Goal: Task Accomplishment & Management: Manage account settings

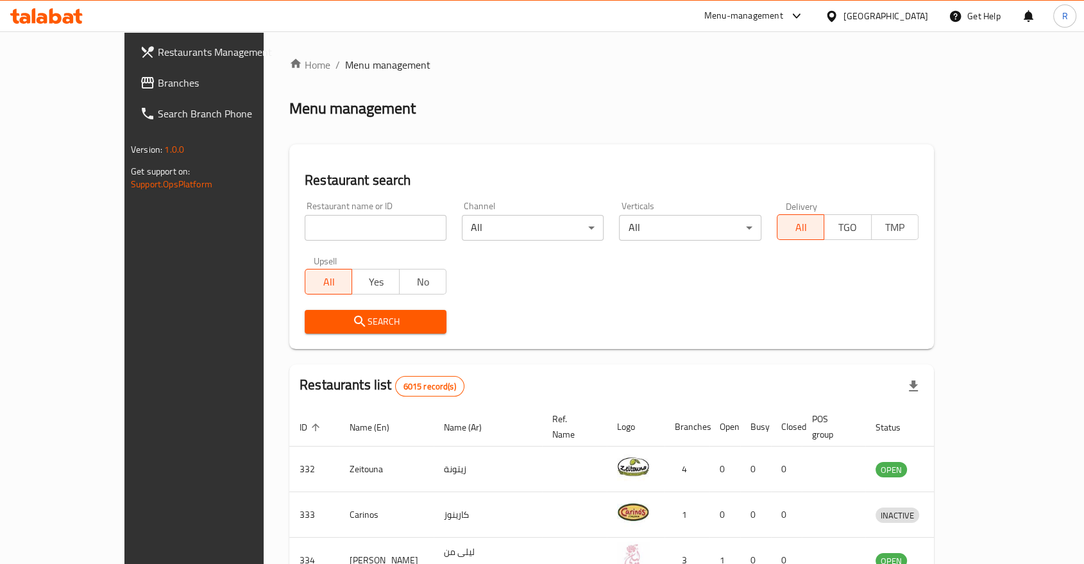
click at [346, 226] on input "search" at bounding box center [376, 228] width 142 height 26
type input "qadoo"
click button "Search" at bounding box center [376, 322] width 142 height 24
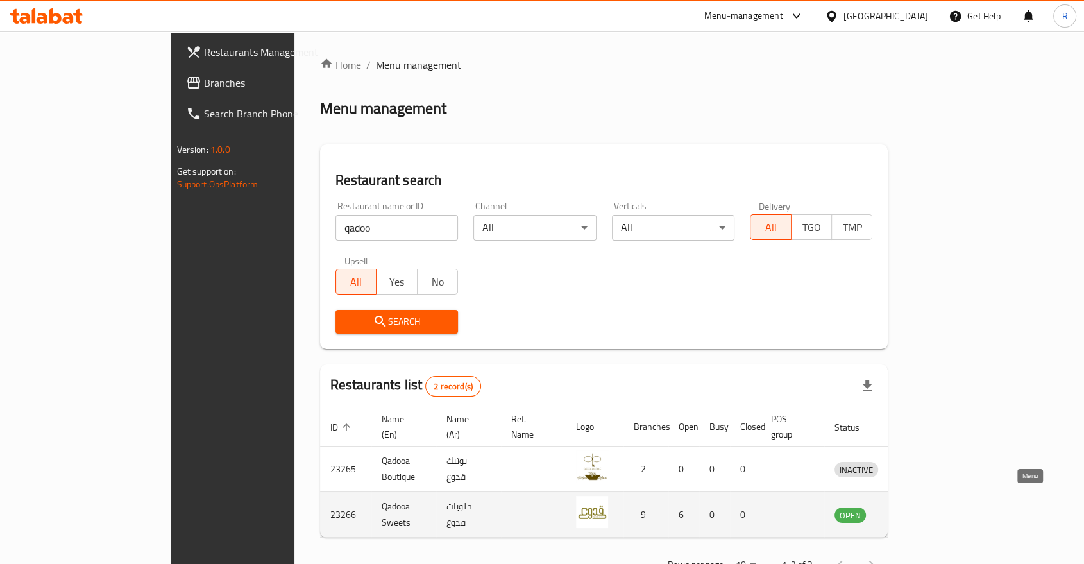
click at [927, 507] on link "enhanced table" at bounding box center [916, 514] width 24 height 15
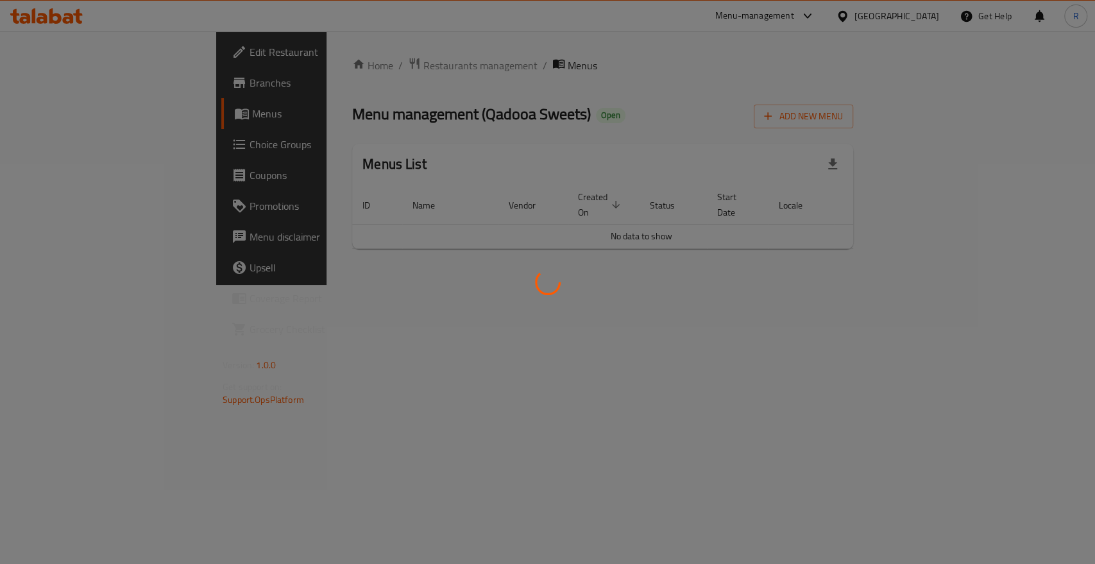
click at [1021, 500] on div at bounding box center [547, 282] width 1095 height 564
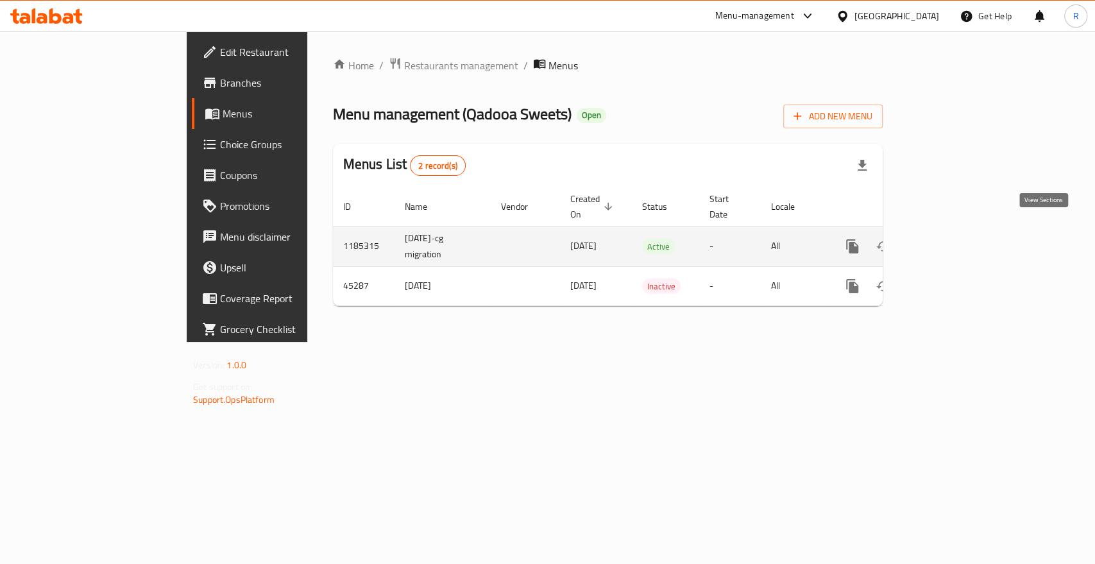
click at [950, 240] on icon "enhanced table" at bounding box center [945, 246] width 12 height 12
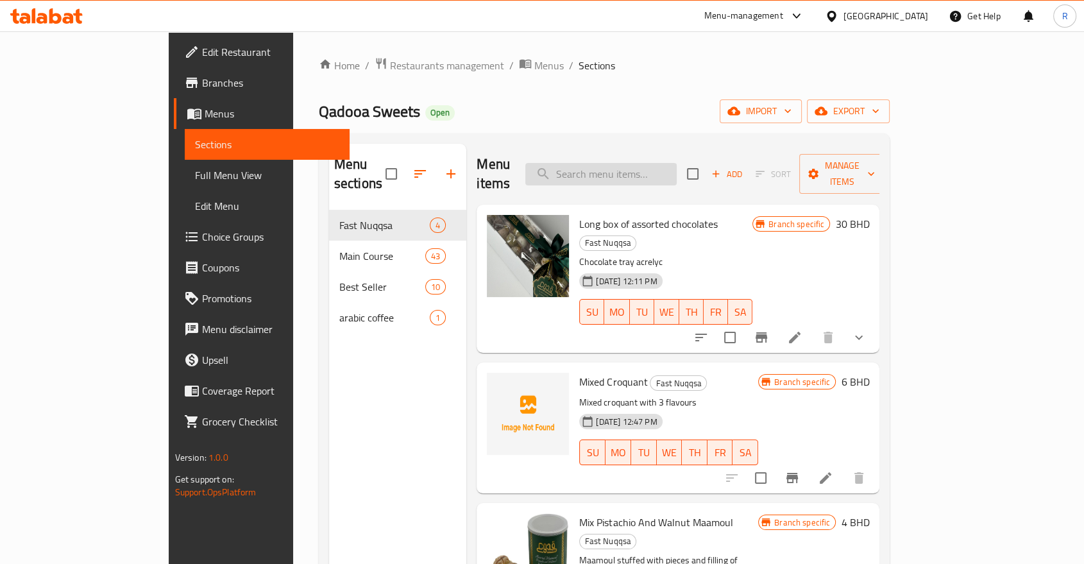
click at [677, 163] on input "search" at bounding box center [600, 174] width 151 height 22
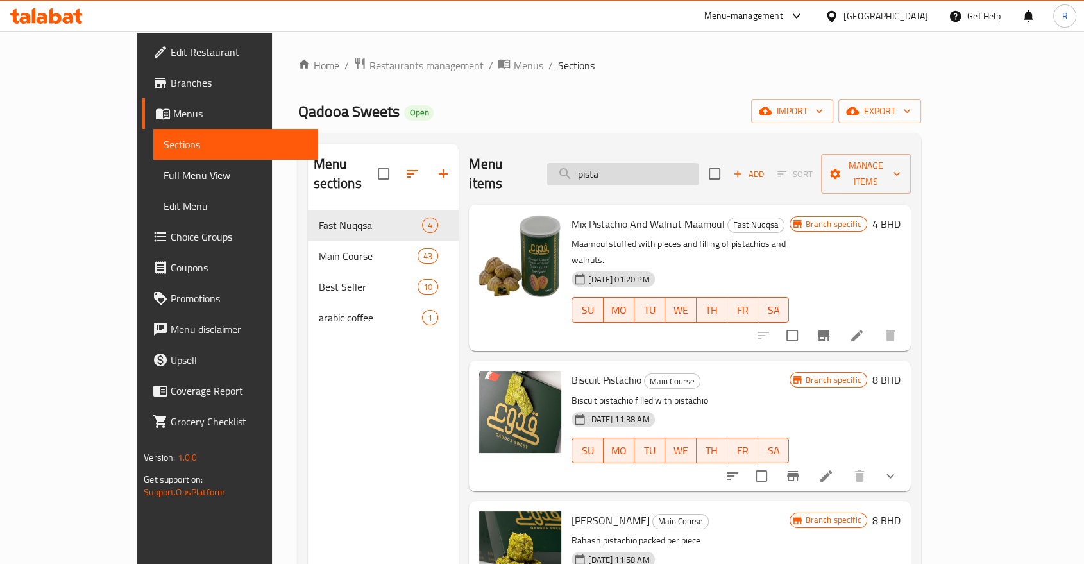
type input "pista"
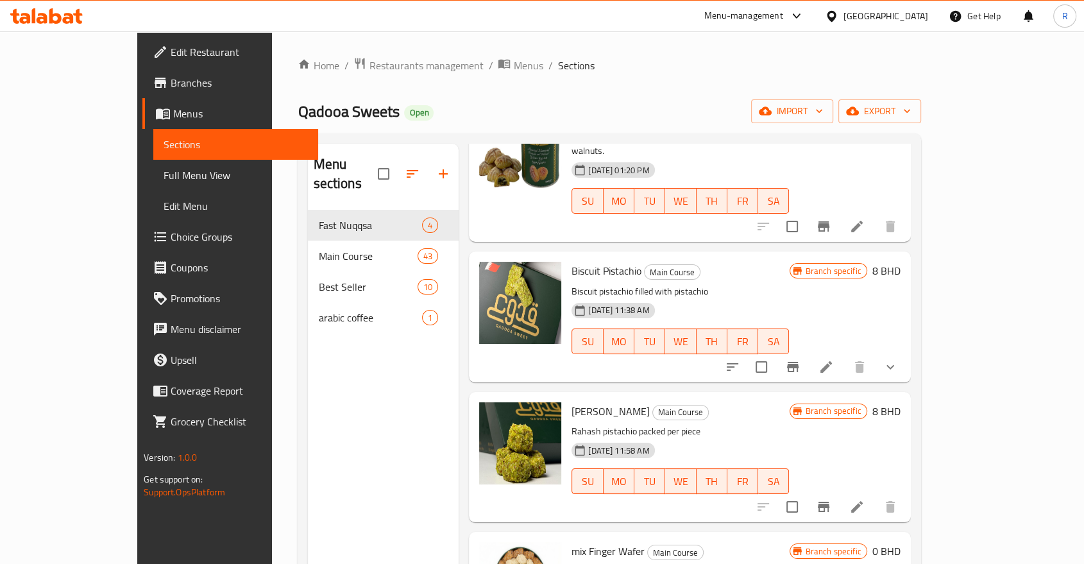
scroll to position [71, 0]
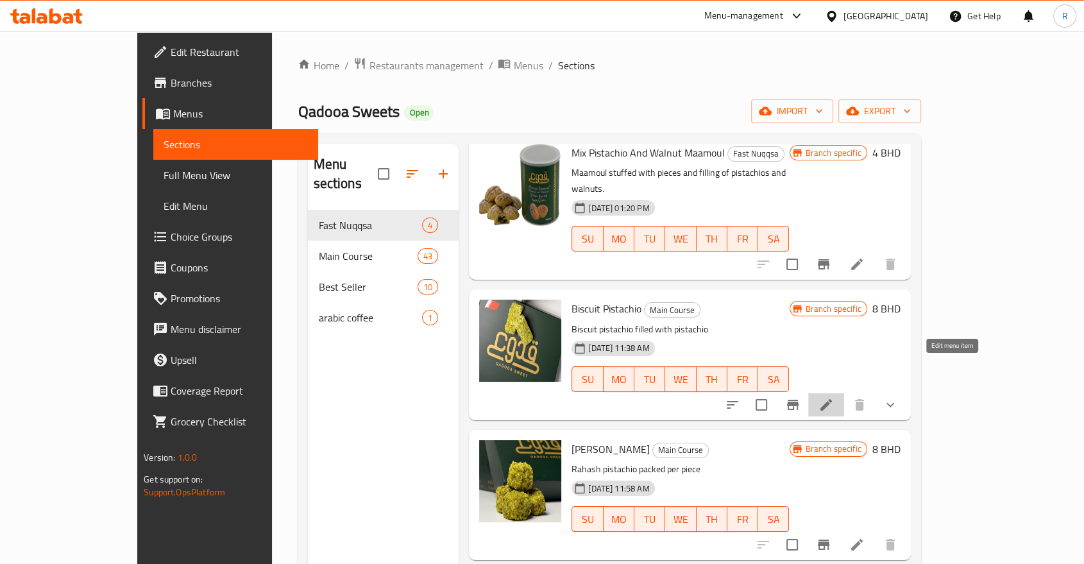
click at [834, 397] on icon at bounding box center [825, 404] width 15 height 15
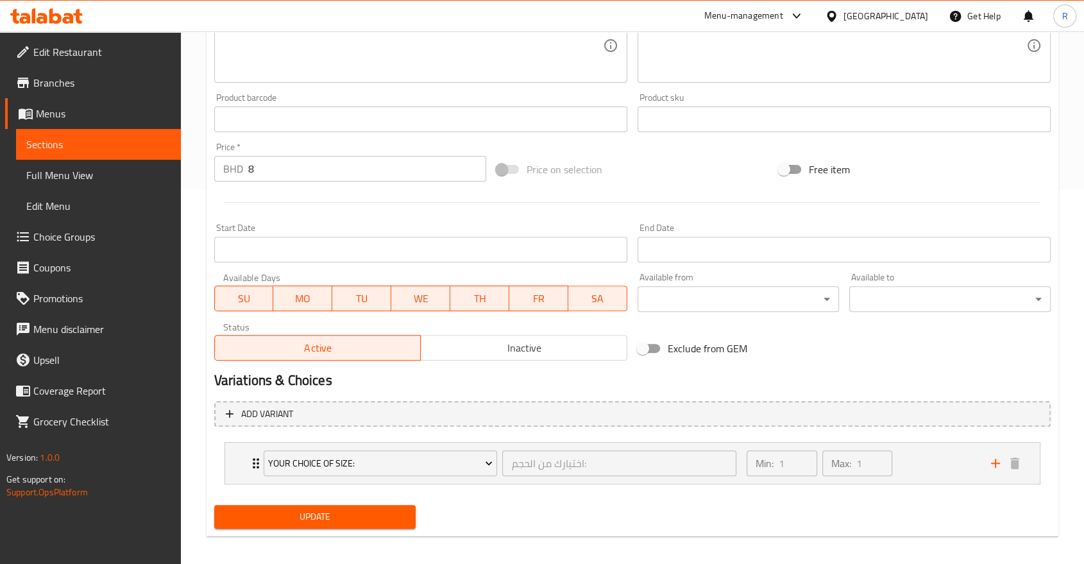
scroll to position [382, 0]
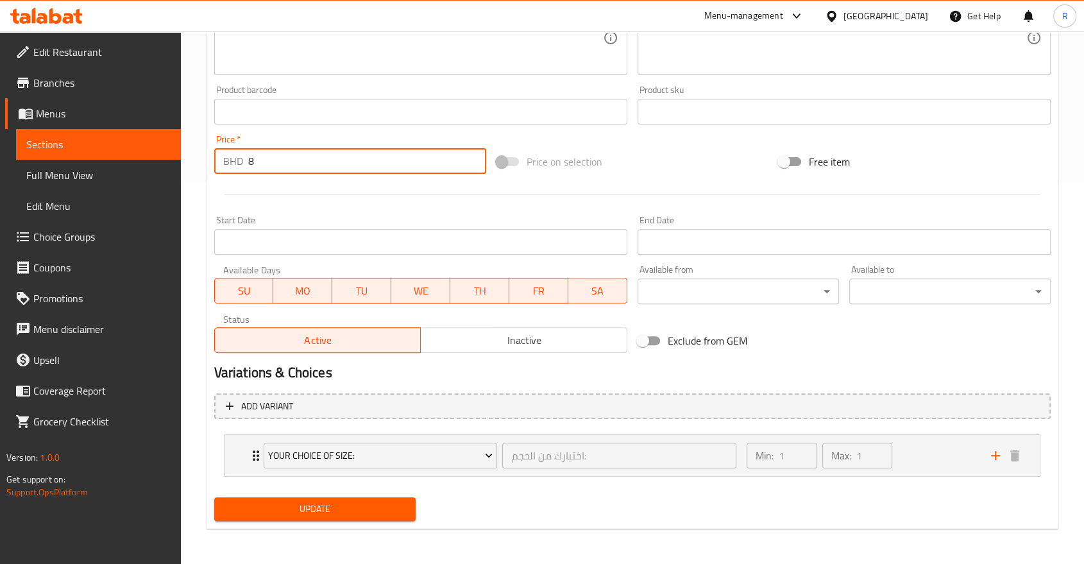
drag, startPoint x: 281, startPoint y: 165, endPoint x: 236, endPoint y: 165, distance: 44.9
click at [236, 165] on div "BHD 8 Price *" at bounding box center [350, 161] width 272 height 26
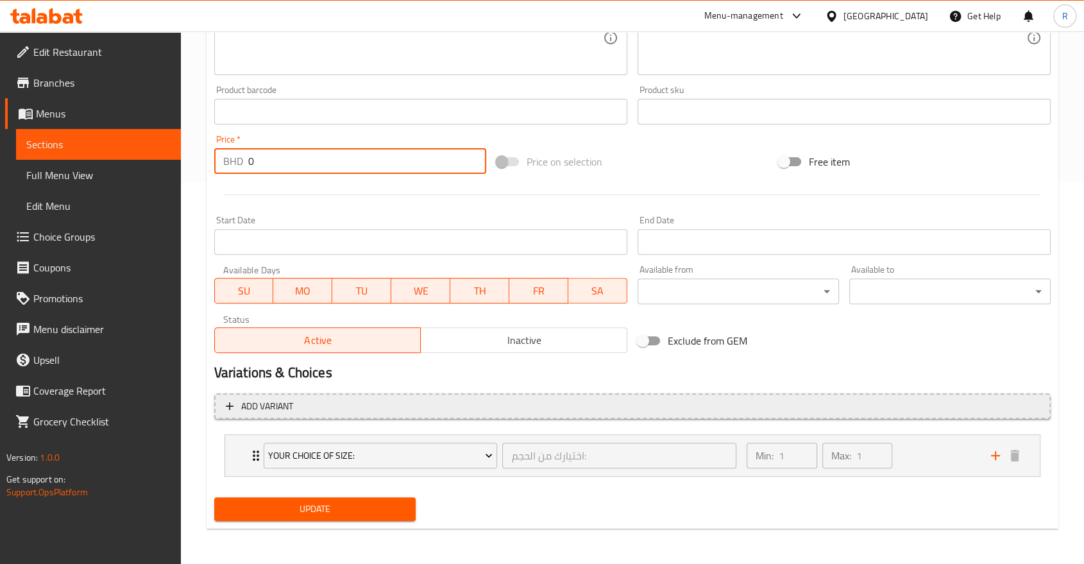
type input "0"
click at [264, 409] on span "Add variant" at bounding box center [267, 406] width 52 height 16
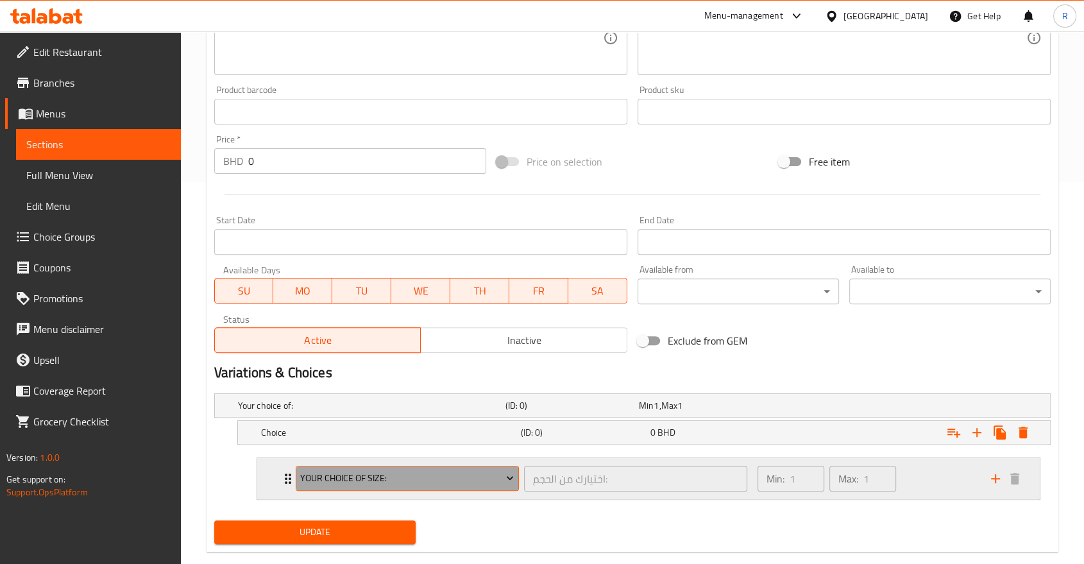
click at [399, 474] on span "Your Choice Of Size:" at bounding box center [407, 478] width 214 height 16
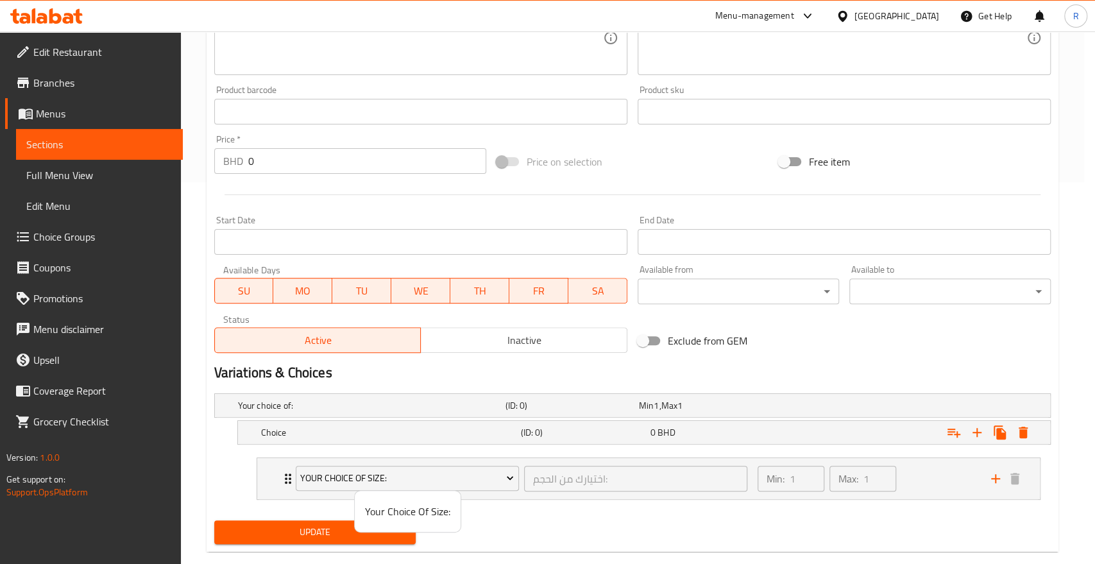
click at [975, 432] on div at bounding box center [547, 282] width 1095 height 564
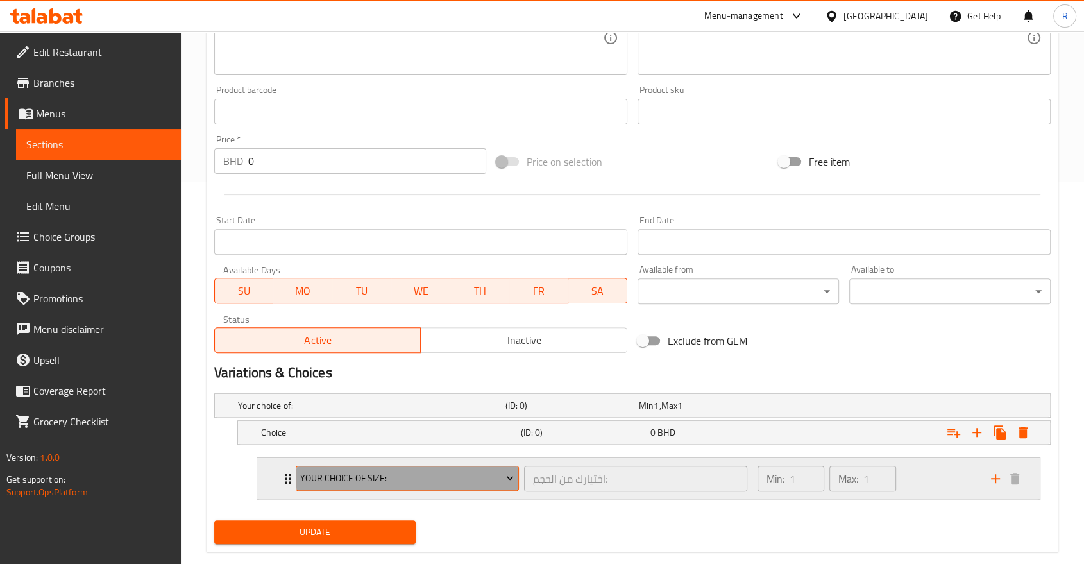
click at [385, 466] on button "Your Choice Of Size:" at bounding box center [407, 479] width 223 height 26
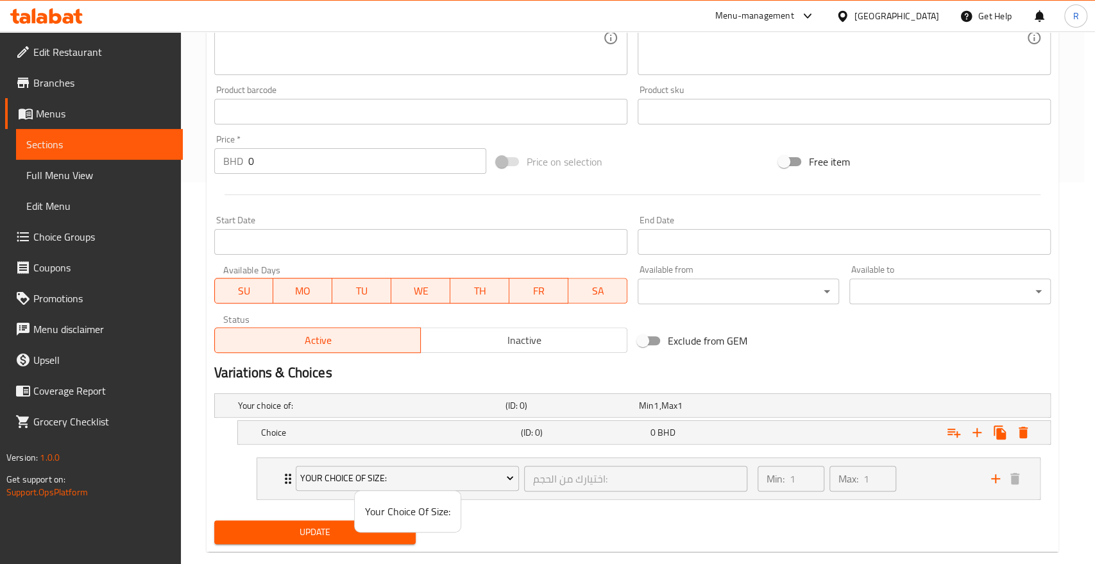
click at [369, 430] on div at bounding box center [547, 282] width 1095 height 564
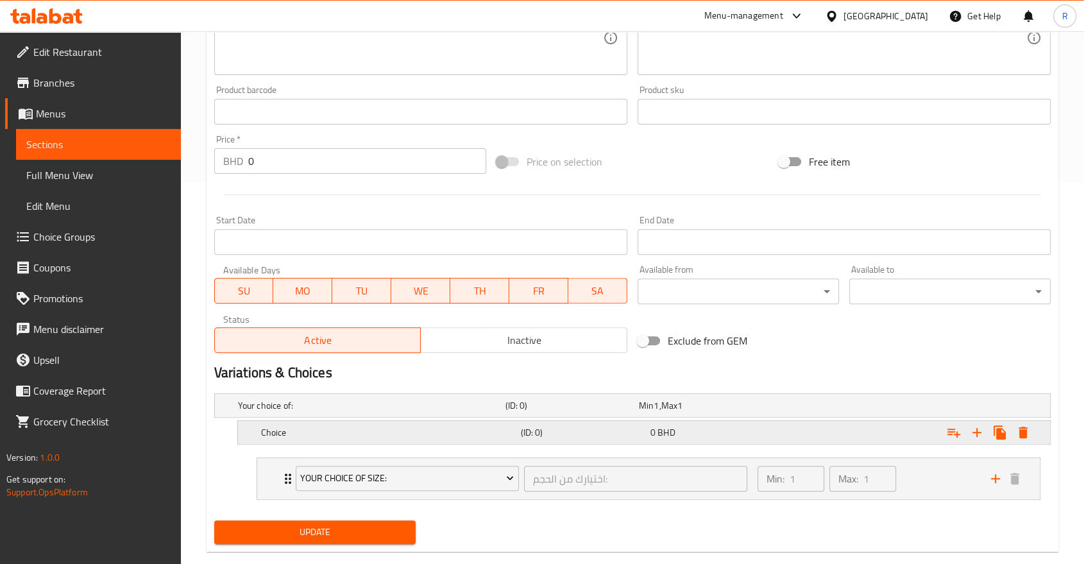
click at [362, 431] on h5 "Choice" at bounding box center [388, 432] width 255 height 13
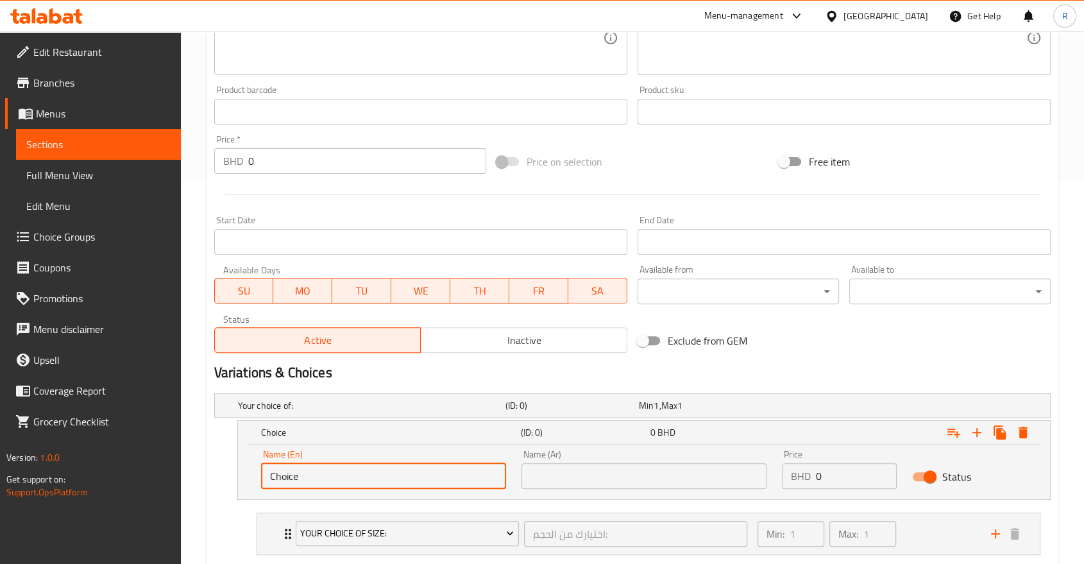
click at [396, 479] on input "Choice" at bounding box center [383, 476] width 245 height 26
click at [62, 239] on span "Choice Groups" at bounding box center [101, 236] width 137 height 15
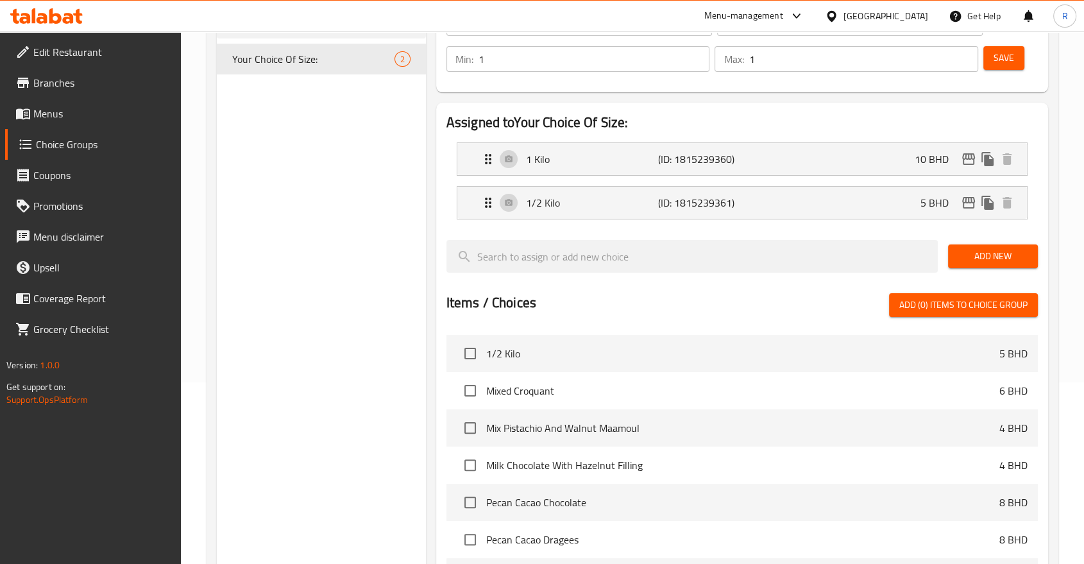
scroll to position [71, 0]
click at [492, 204] on icon "Expand" at bounding box center [487, 202] width 15 height 15
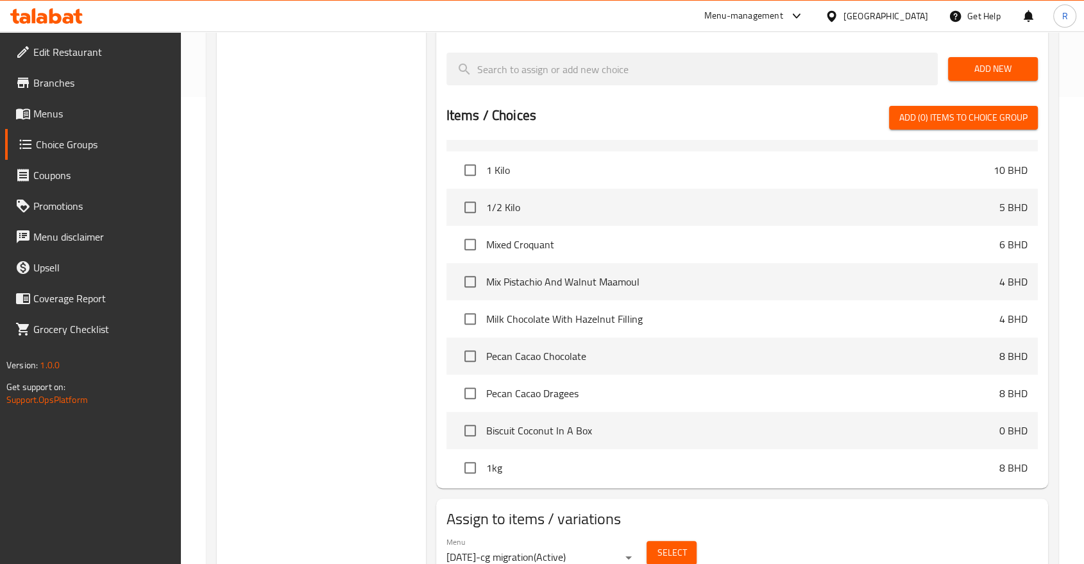
scroll to position [0, 0]
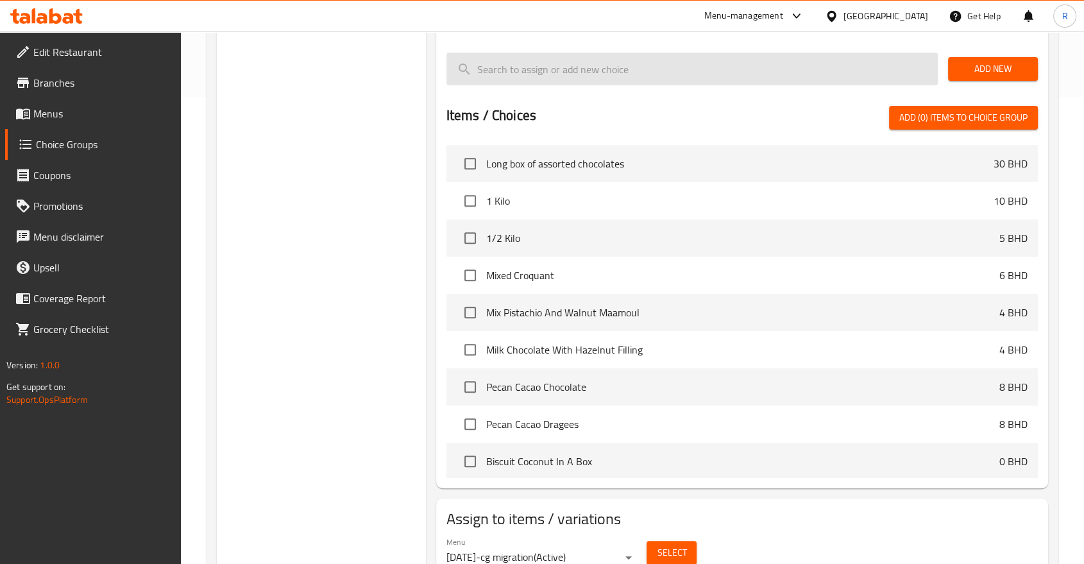
click at [543, 76] on input "search" at bounding box center [691, 69] width 491 height 33
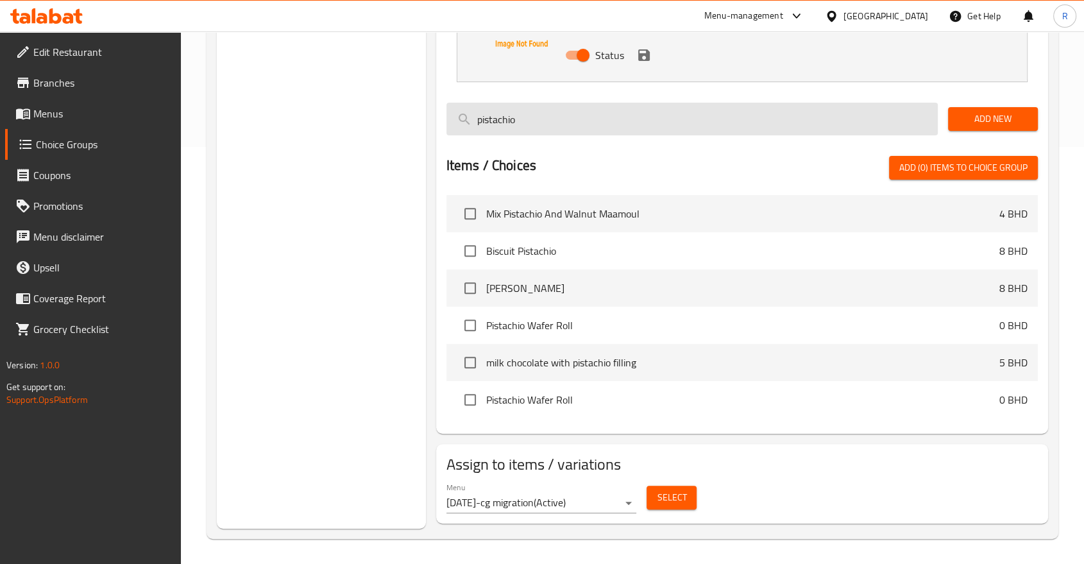
type input "pistachio"
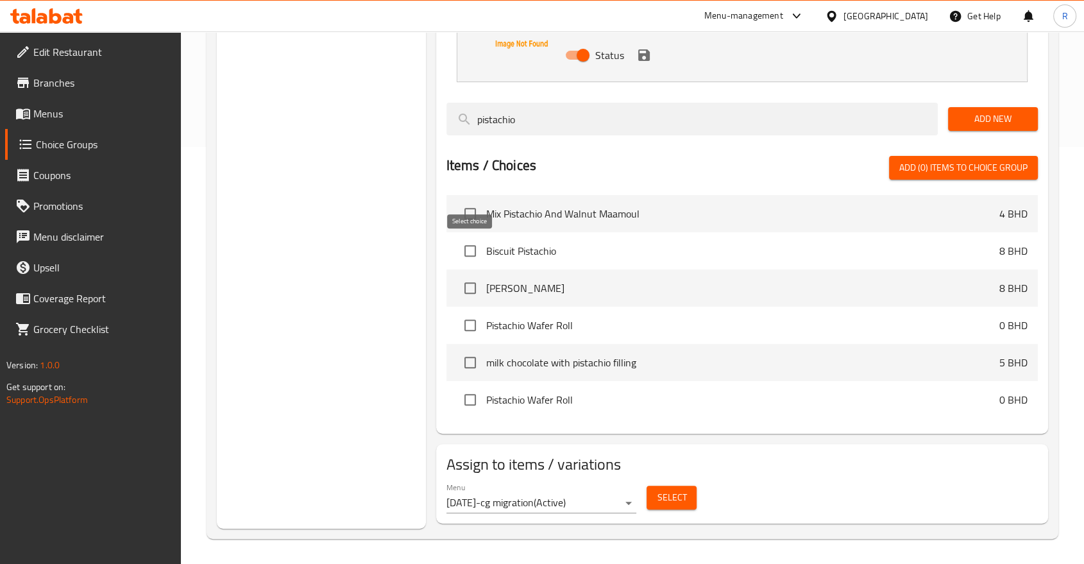
click at [462, 248] on input "checkbox" at bounding box center [470, 250] width 27 height 27
checkbox input "true"
click at [525, 243] on span "Biscuit Pistachio" at bounding box center [742, 250] width 513 height 15
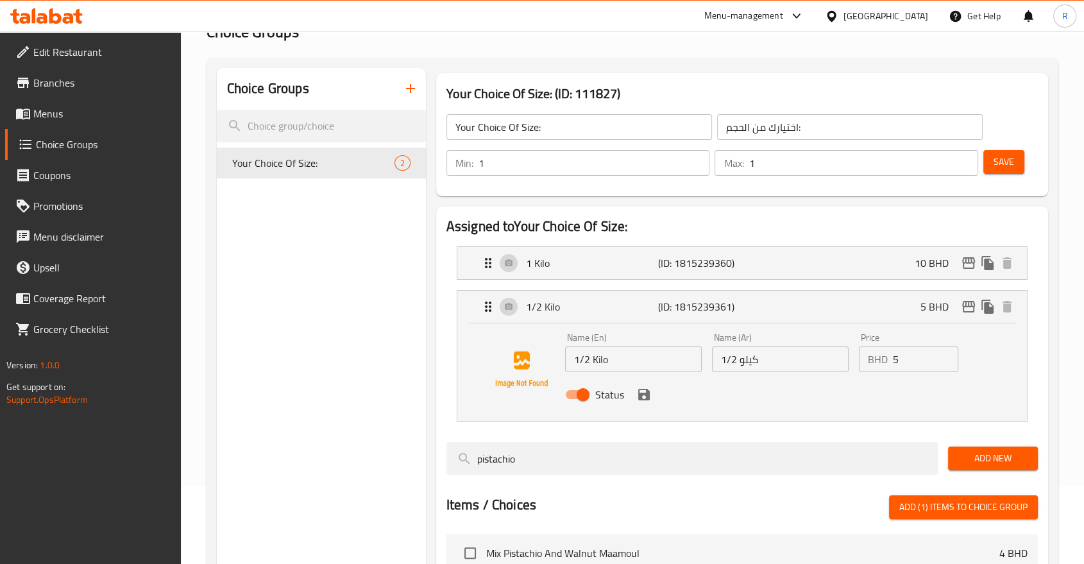
scroll to position [0, 0]
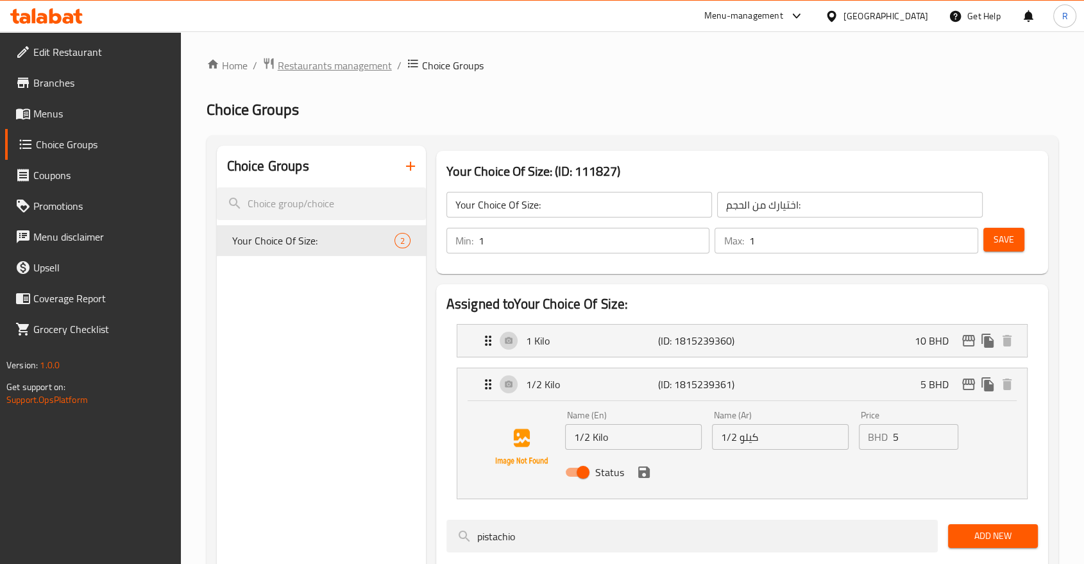
click at [339, 67] on span "Restaurants management" at bounding box center [335, 65] width 114 height 15
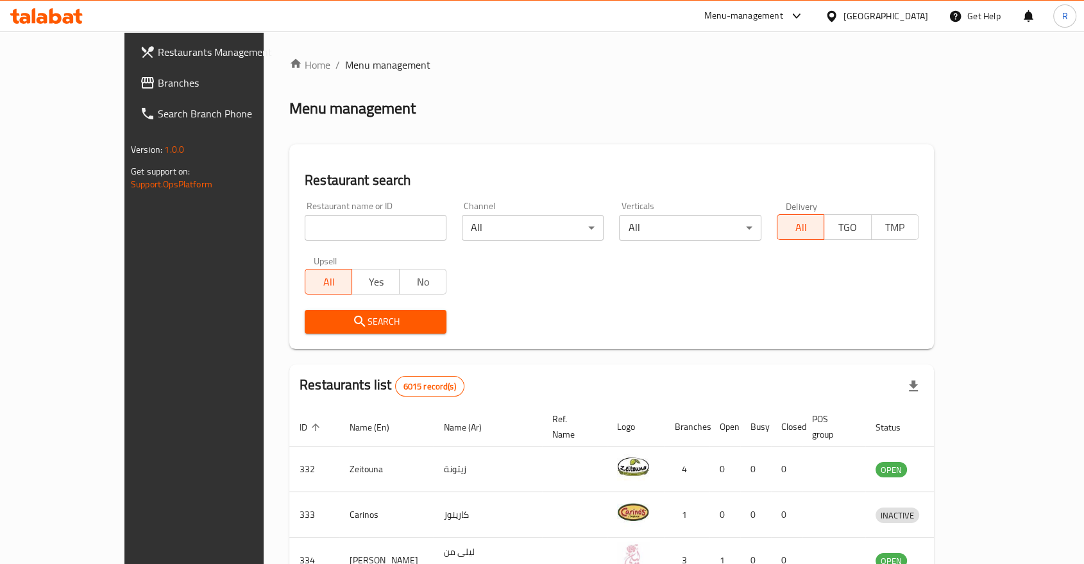
click at [312, 225] on input "search" at bounding box center [376, 228] width 142 height 26
type input "qadoo"
click at [346, 320] on span "Search" at bounding box center [375, 322] width 121 height 16
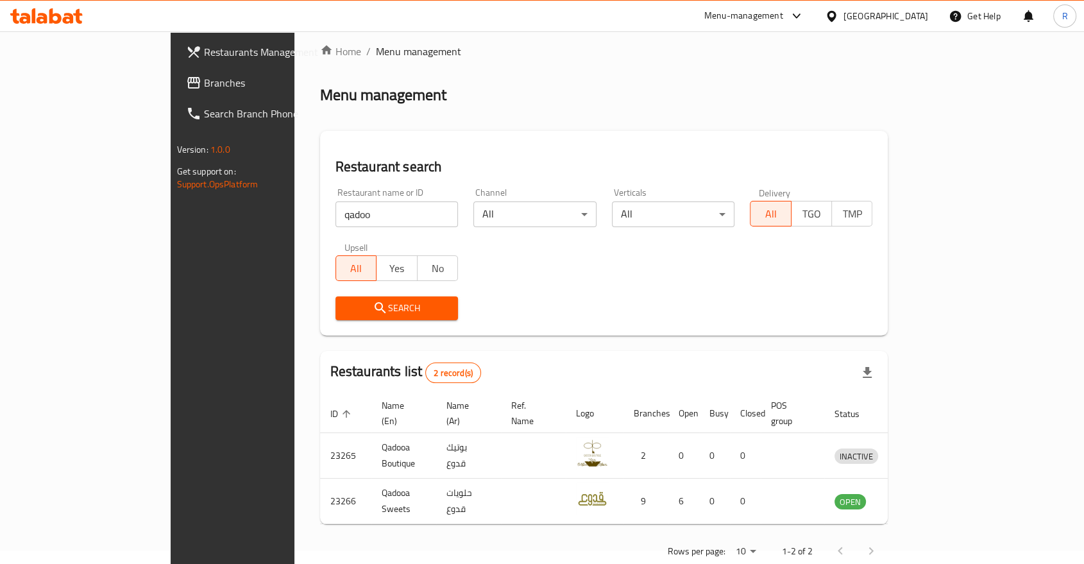
scroll to position [27, 0]
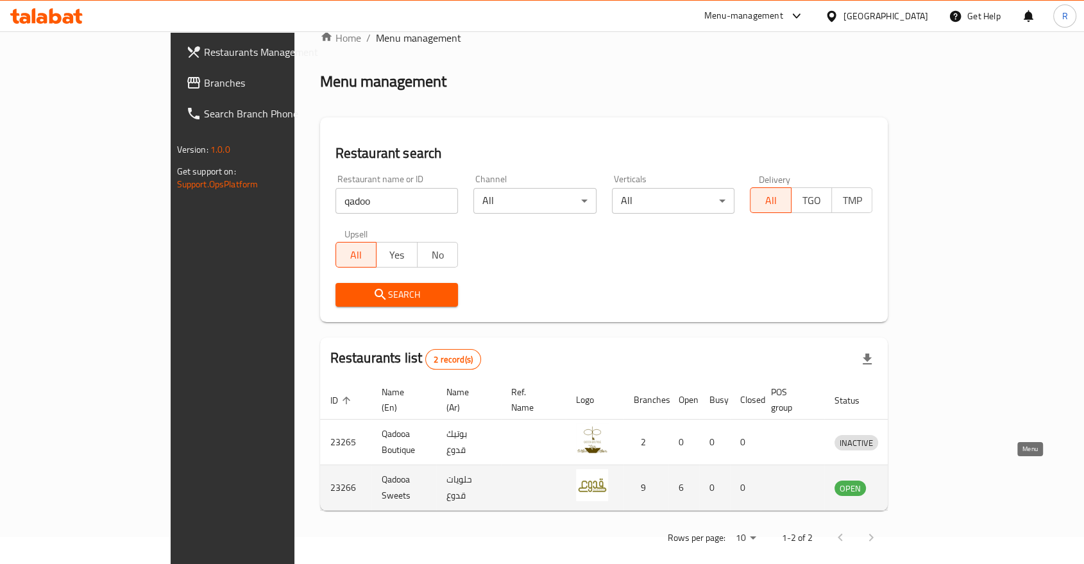
click at [919, 480] on icon "enhanced table" at bounding box center [911, 487] width 15 height 15
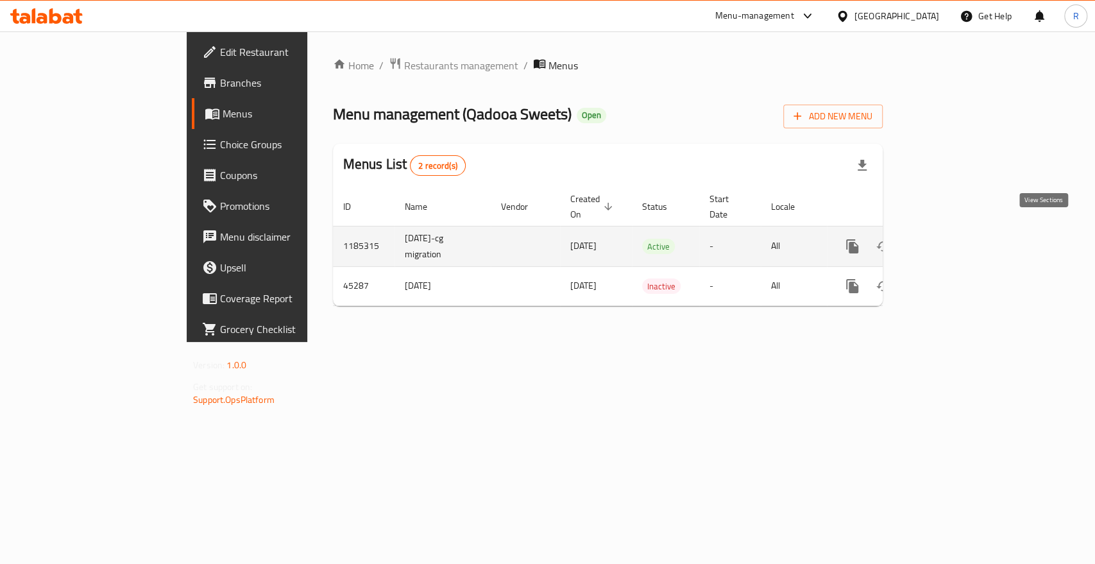
click at [960, 240] on link "enhanced table" at bounding box center [944, 246] width 31 height 31
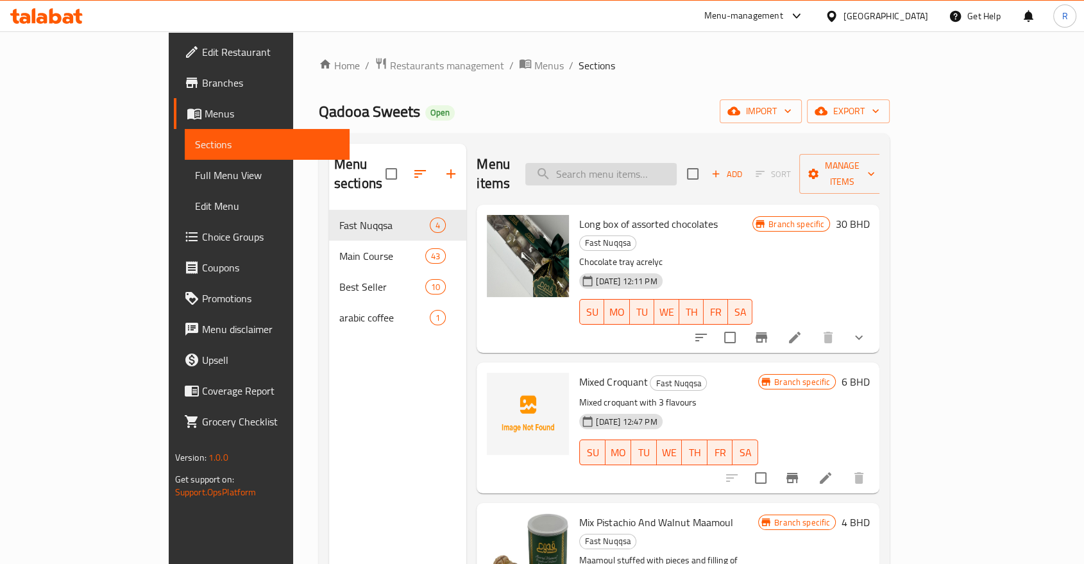
click at [623, 165] on input "search" at bounding box center [600, 174] width 151 height 22
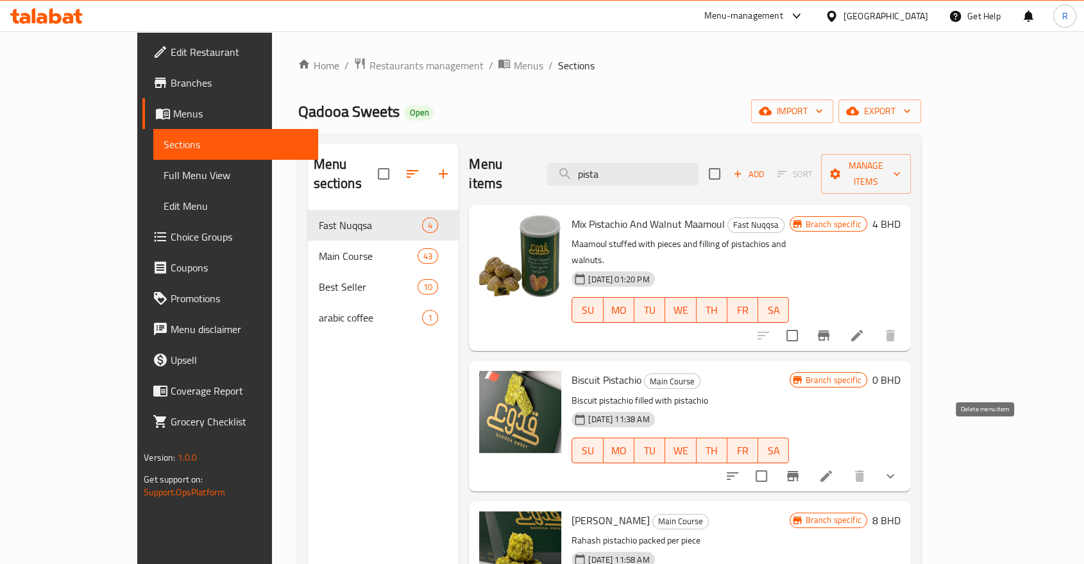
type input "pista"
click at [898, 468] on icon "show more" at bounding box center [889, 475] width 15 height 15
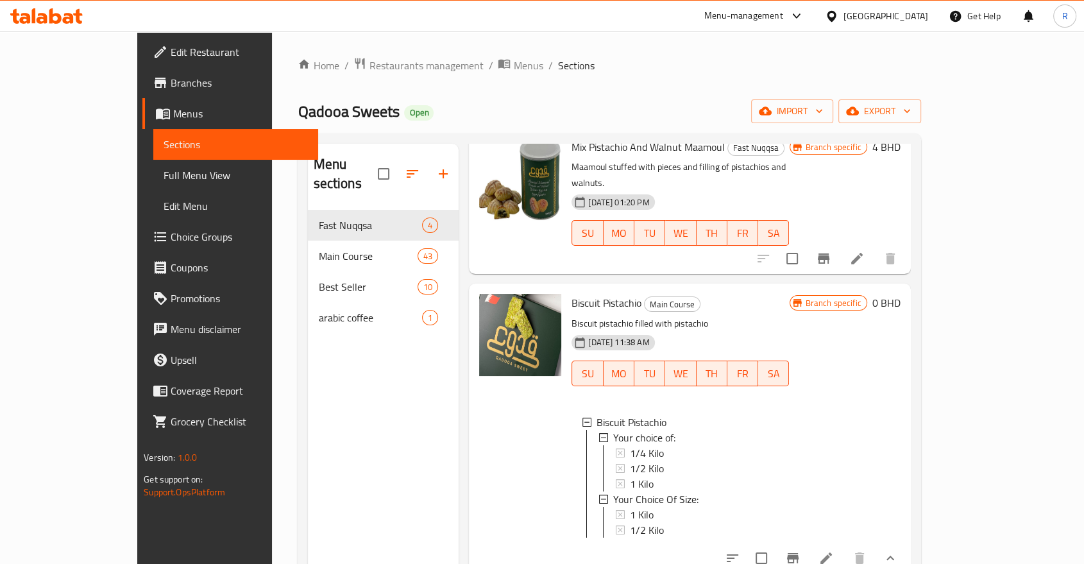
scroll to position [142, 0]
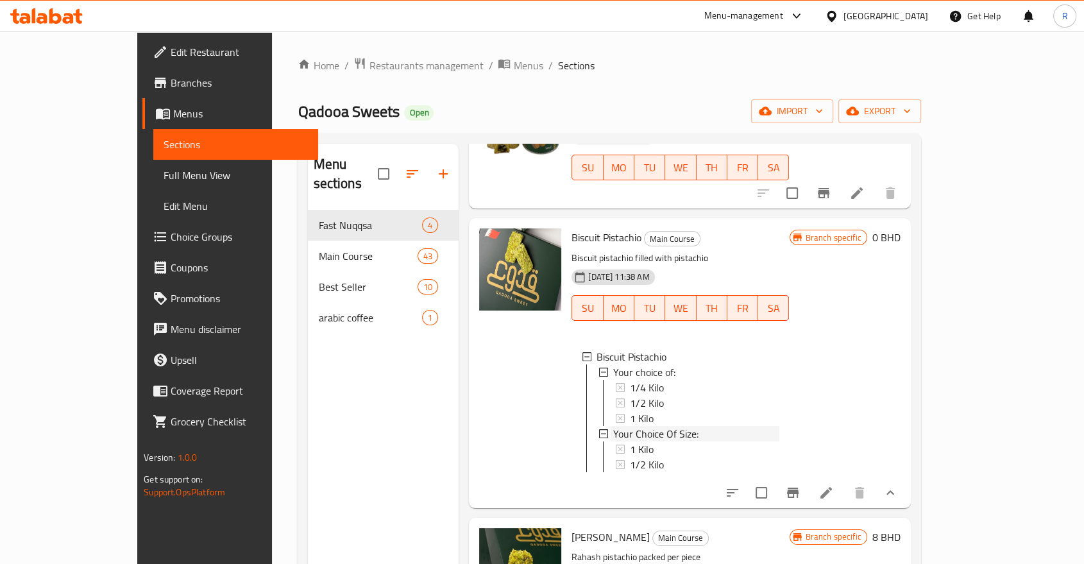
click at [599, 429] on icon at bounding box center [603, 433] width 9 height 9
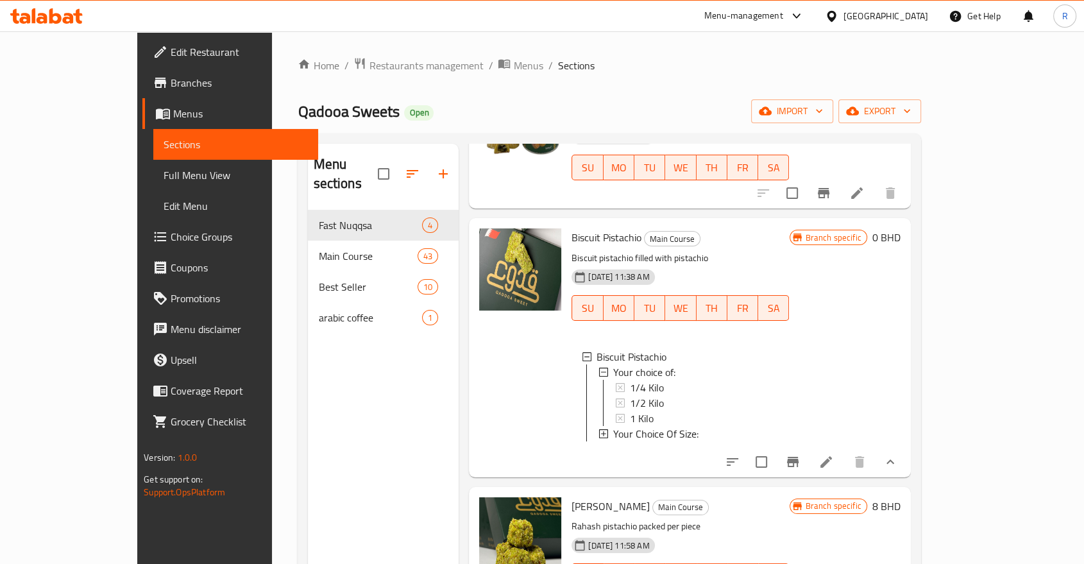
click at [599, 429] on icon at bounding box center [603, 433] width 9 height 9
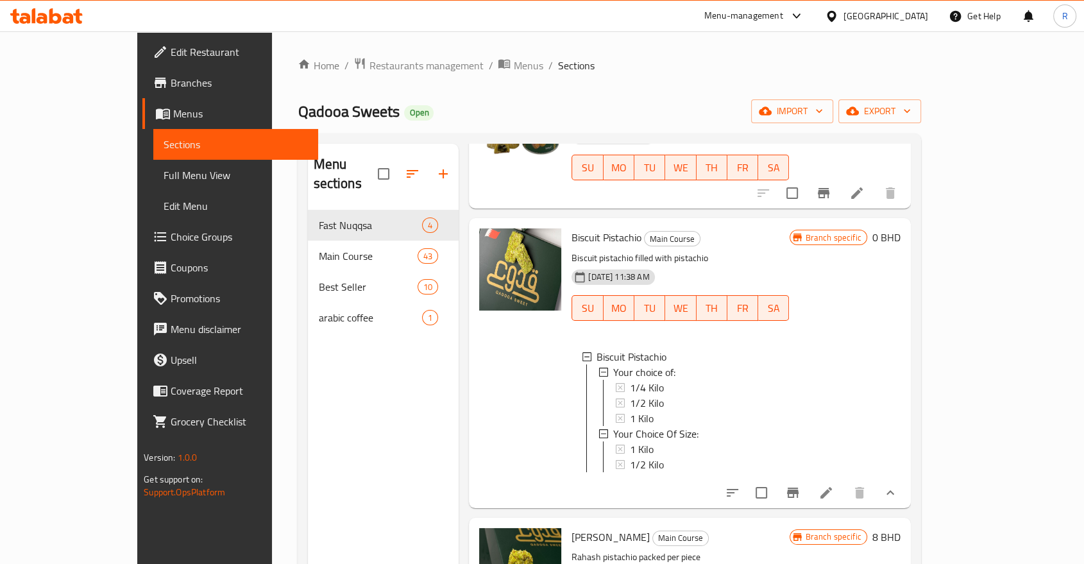
click at [832, 487] on icon at bounding box center [826, 493] width 12 height 12
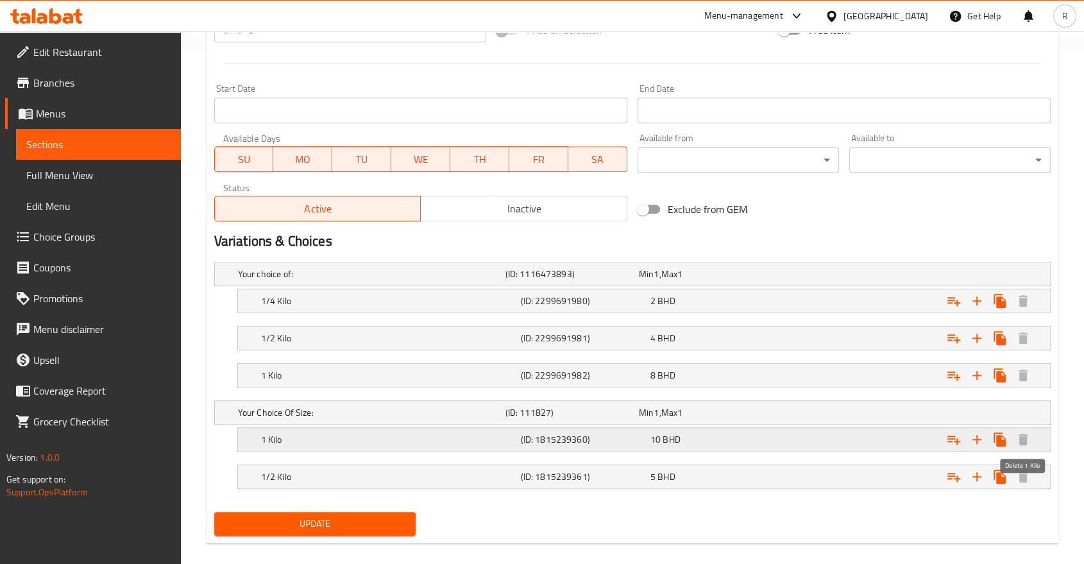
scroll to position [527, 0]
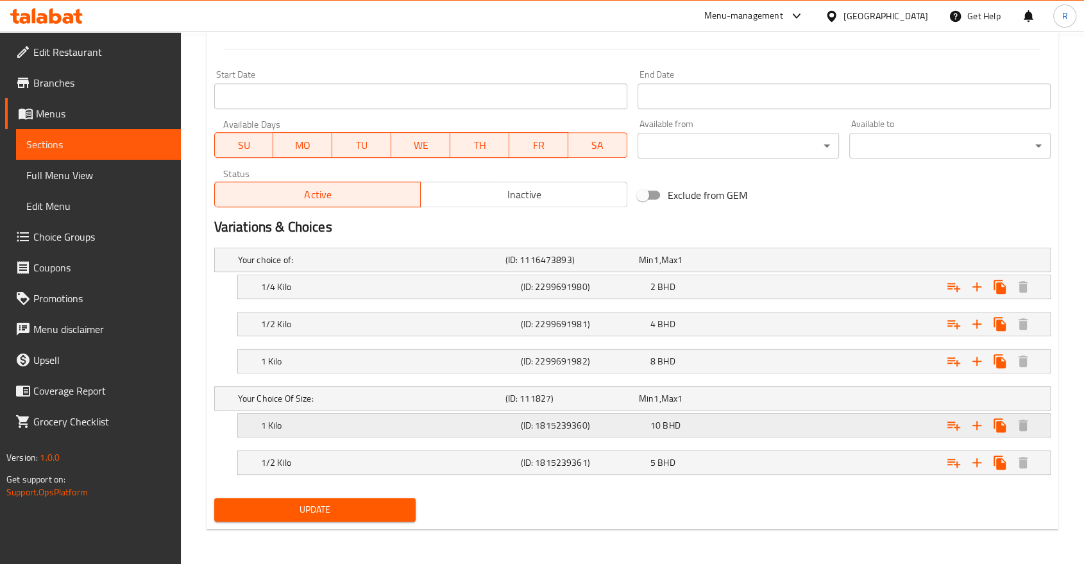
click at [312, 421] on h5 "1 Kilo" at bounding box center [388, 425] width 255 height 13
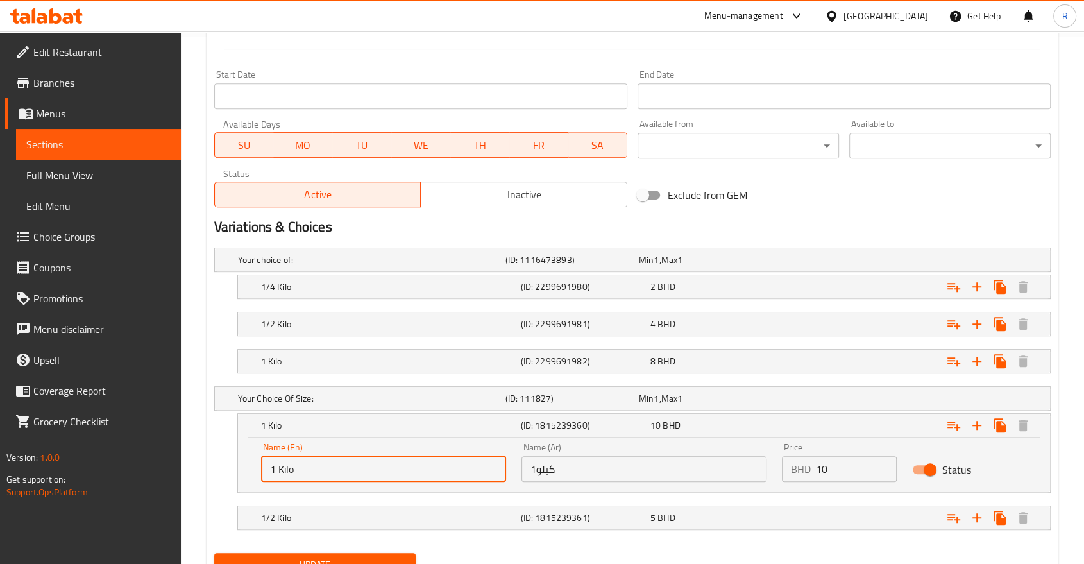
click at [299, 466] on input "1 Kilo" at bounding box center [383, 469] width 245 height 26
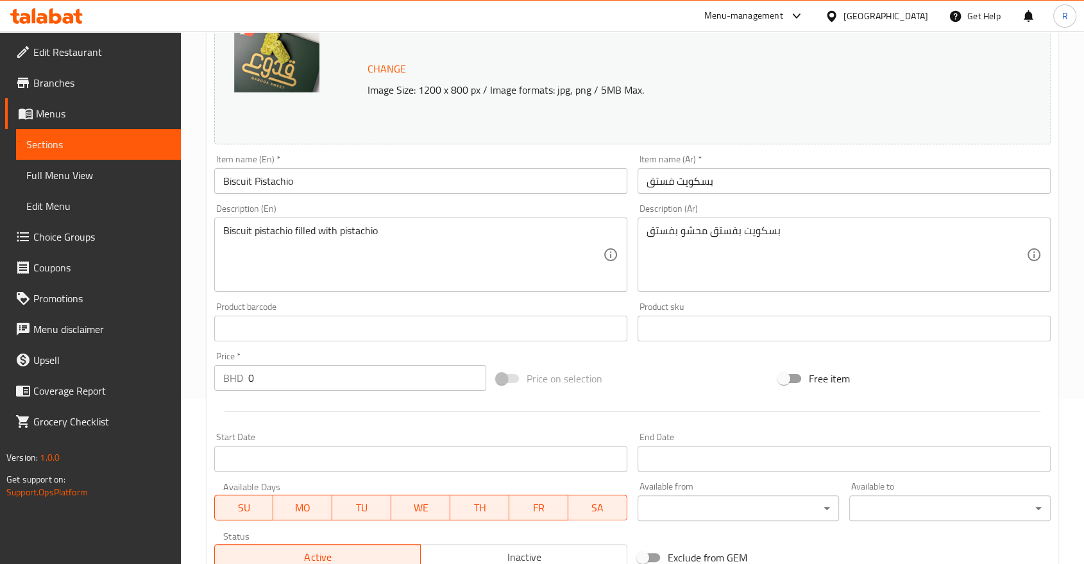
scroll to position [83, 0]
